Goal: Task Accomplishment & Management: Use online tool/utility

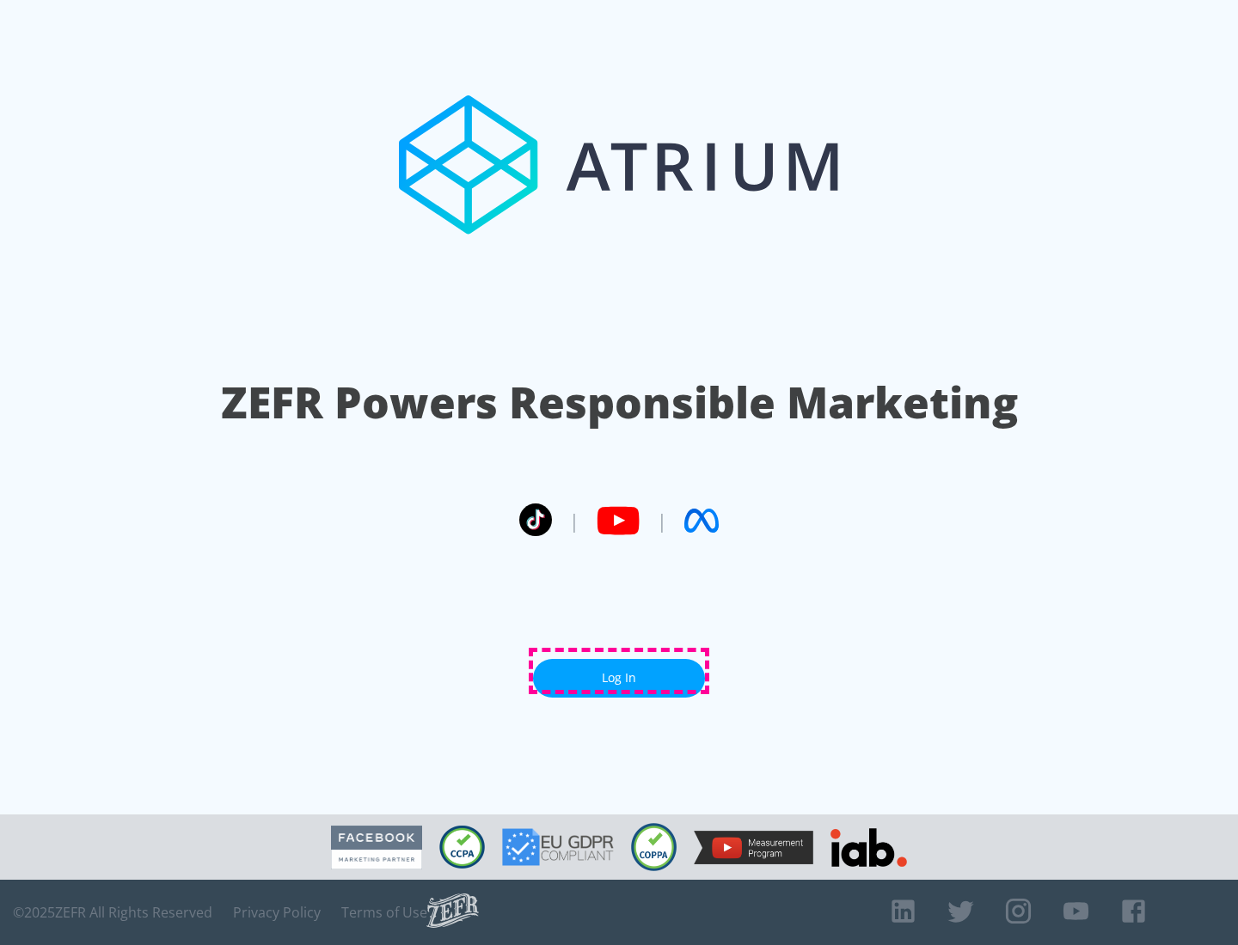
click at [619, 671] on link "Log In" at bounding box center [619, 678] width 172 height 39
